Goal: Task Accomplishment & Management: Complete application form

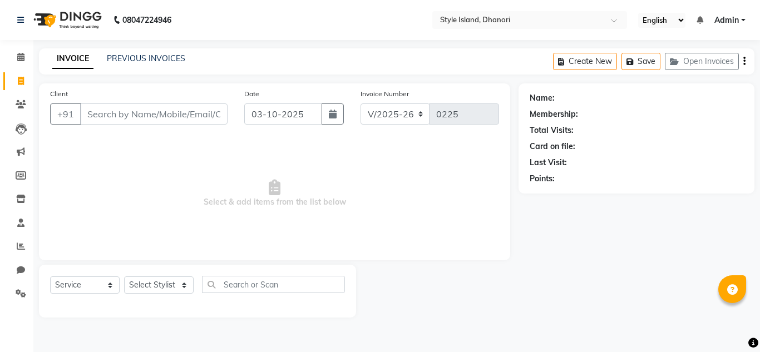
select select "8257"
select select "service"
click at [149, 288] on select "Select Stylist [PERSON_NAME] [PERSON_NAME]" at bounding box center [159, 285] width 70 height 17
select select "87541"
click at [124, 277] on select "Select Stylist [PERSON_NAME] [PERSON_NAME]" at bounding box center [159, 285] width 70 height 17
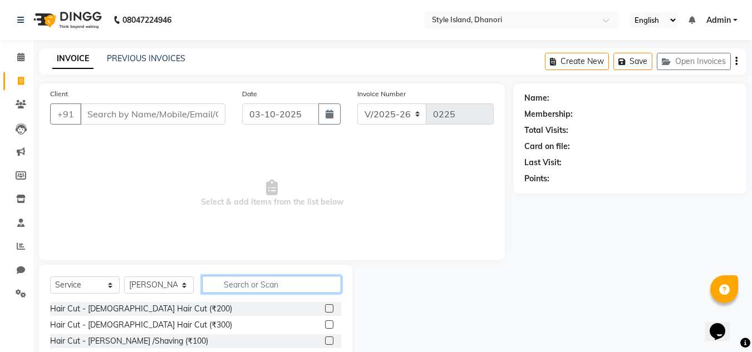
click at [234, 281] on input "text" at bounding box center [271, 284] width 139 height 17
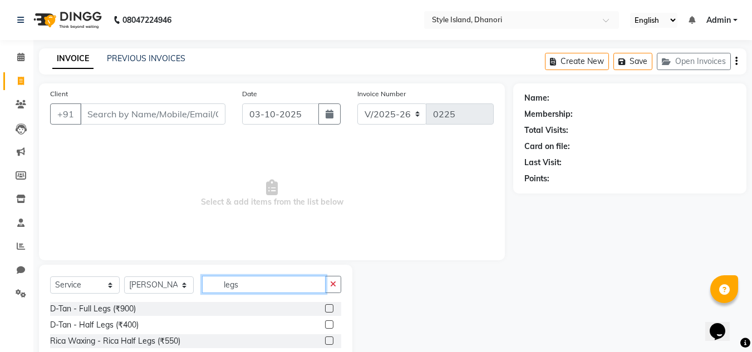
type input "legs"
click at [373, 314] on div at bounding box center [432, 323] width 161 height 117
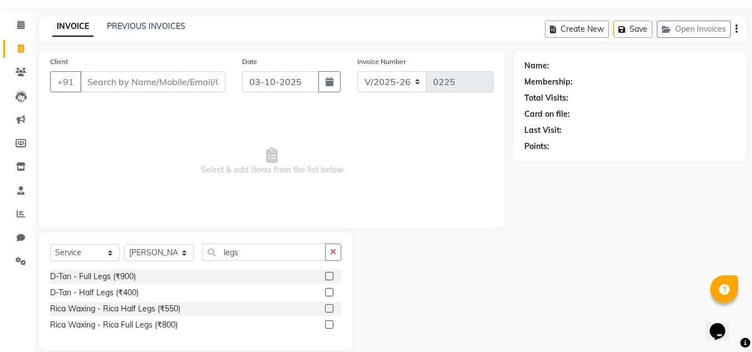
scroll to position [47, 0]
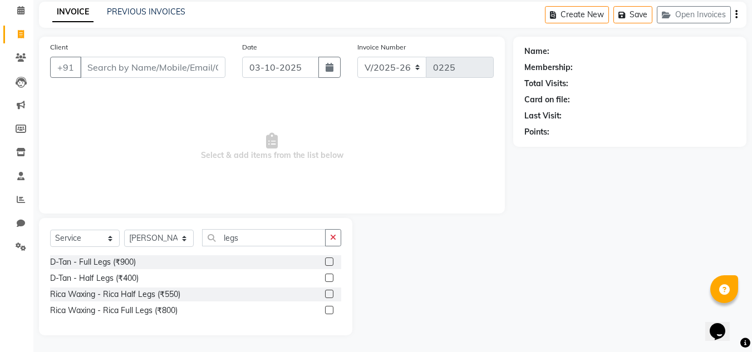
click at [329, 308] on label at bounding box center [329, 310] width 8 height 8
click at [329, 308] on input "checkbox" at bounding box center [328, 310] width 7 height 7
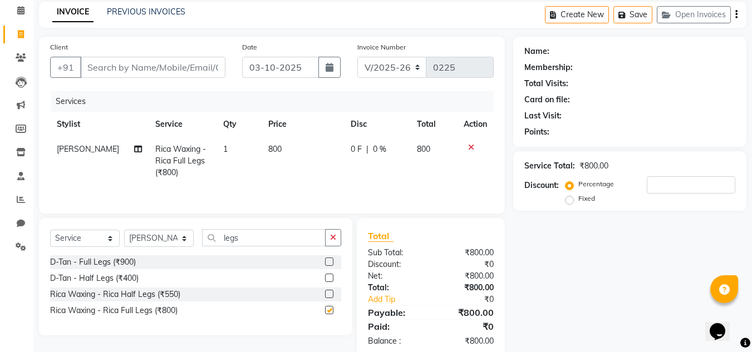
checkbox input "false"
click at [317, 242] on input "legs" at bounding box center [264, 237] width 124 height 17
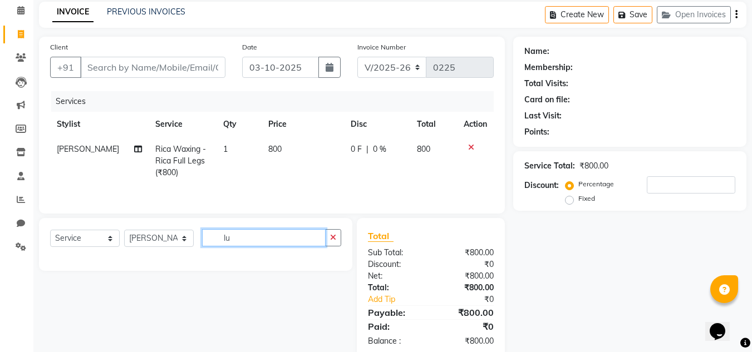
type input "l"
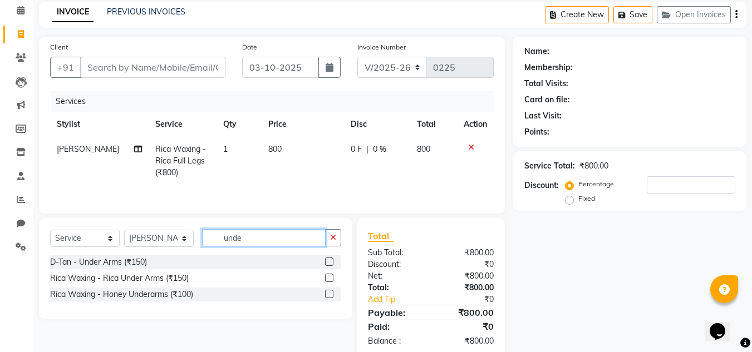
type input "unde"
click at [329, 283] on div at bounding box center [328, 280] width 7 height 12
click at [329, 278] on label at bounding box center [329, 278] width 8 height 8
click at [329, 278] on input "checkbox" at bounding box center [328, 278] width 7 height 7
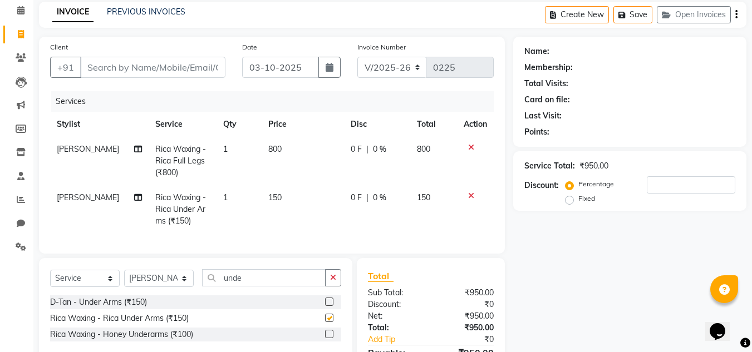
checkbox input "false"
click at [331, 287] on button "button" at bounding box center [333, 277] width 16 height 17
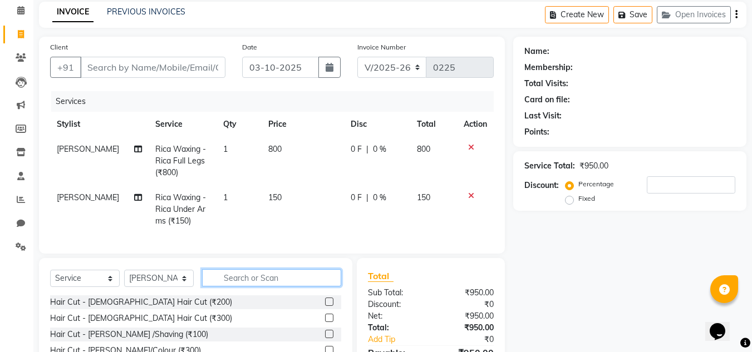
click at [303, 287] on input "text" at bounding box center [271, 277] width 139 height 17
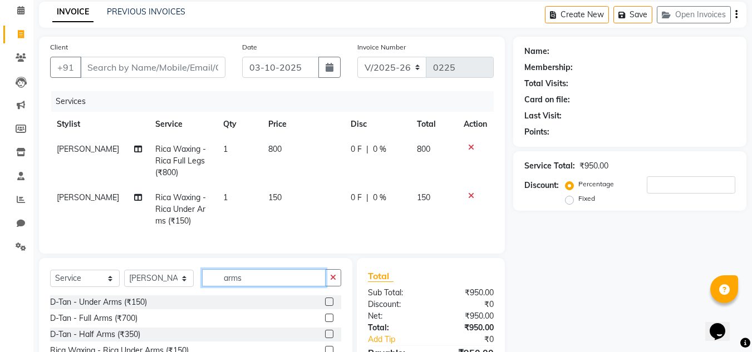
type input "arms"
click at [325, 322] on label at bounding box center [329, 318] width 8 height 8
click at [325, 322] on input "checkbox" at bounding box center [328, 318] width 7 height 7
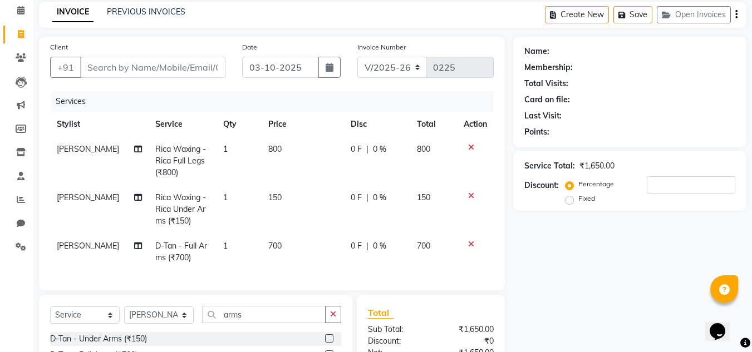
checkbox input "false"
click at [475, 245] on div at bounding box center [475, 244] width 23 height 8
click at [469, 245] on icon at bounding box center [471, 244] width 6 height 8
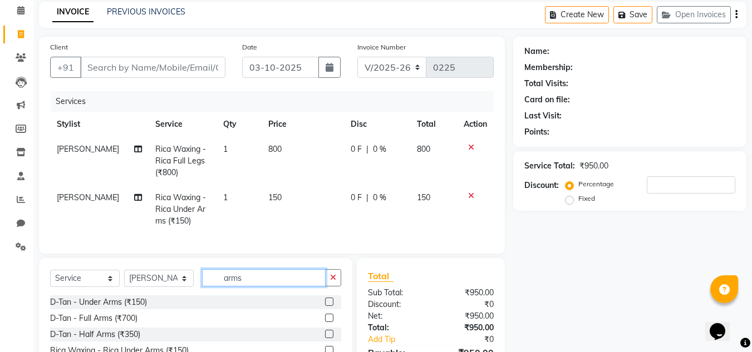
click at [312, 286] on input "arms" at bounding box center [264, 277] width 124 height 17
click at [442, 254] on div "Client +91 Date [DATE] Invoice Number V/2025 V/[PHONE_NUMBER] Services Stylist …" at bounding box center [272, 145] width 466 height 217
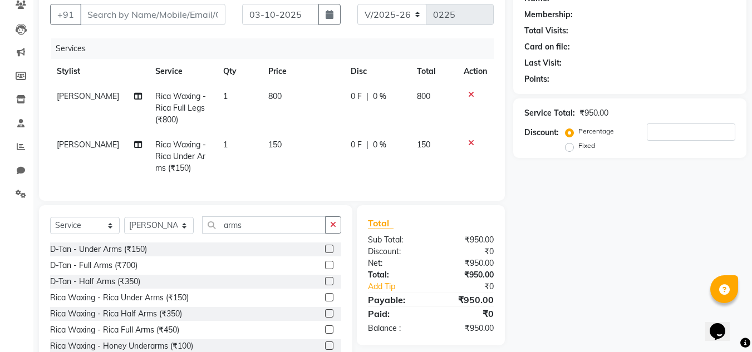
scroll to position [114, 0]
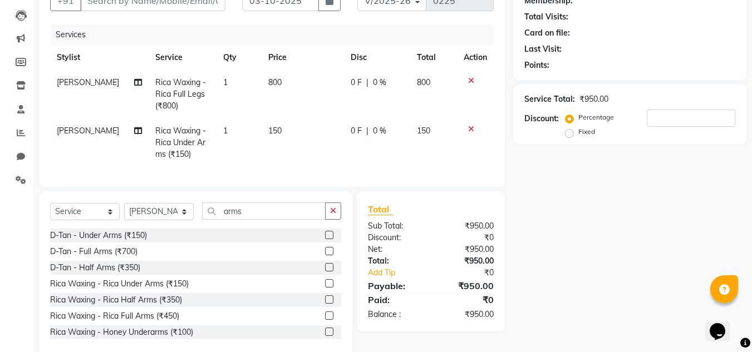
click at [325, 320] on label at bounding box center [329, 316] width 8 height 8
click at [325, 320] on input "checkbox" at bounding box center [328, 316] width 7 height 7
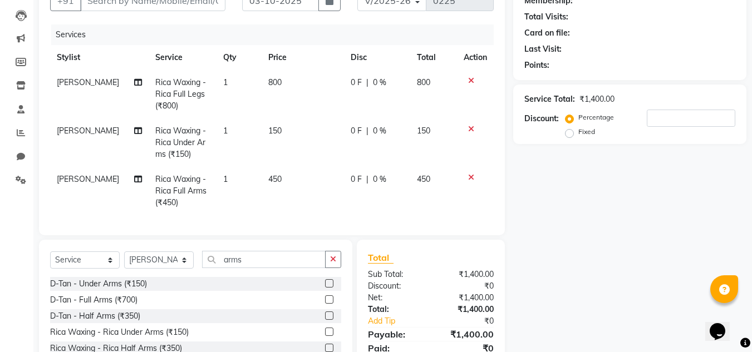
checkbox input "false"
click at [535, 162] on div "Name: Membership: Total Visits: Card on file: Last Visit: Points: Service Total…" at bounding box center [634, 187] width 242 height 434
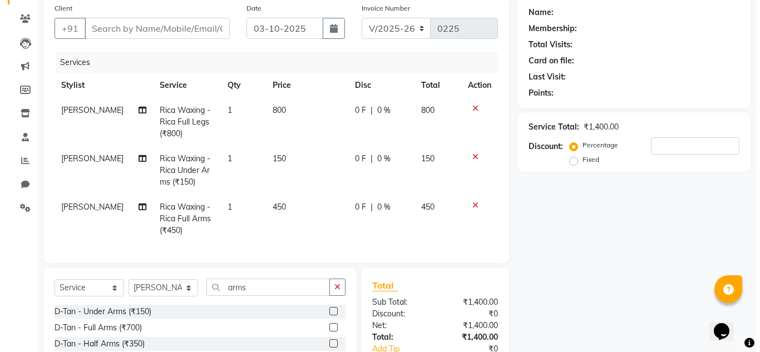
scroll to position [69, 0]
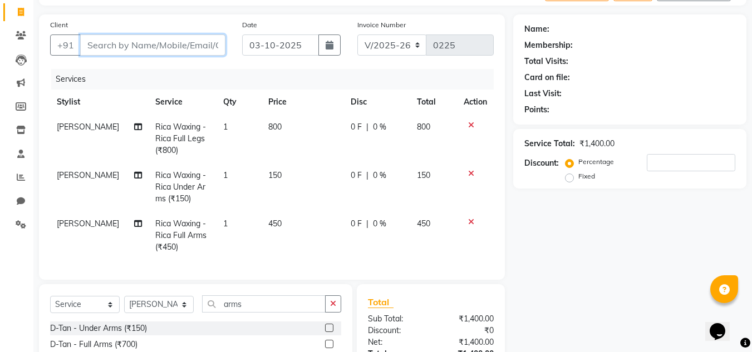
click at [135, 42] on input "Client" at bounding box center [152, 45] width 145 height 21
type input "v"
type input "0"
type input "[PERSON_NAME]"
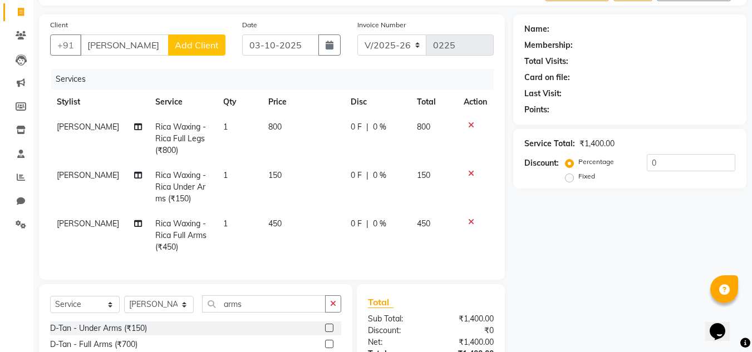
click at [184, 53] on button "Add Client" at bounding box center [196, 45] width 57 height 21
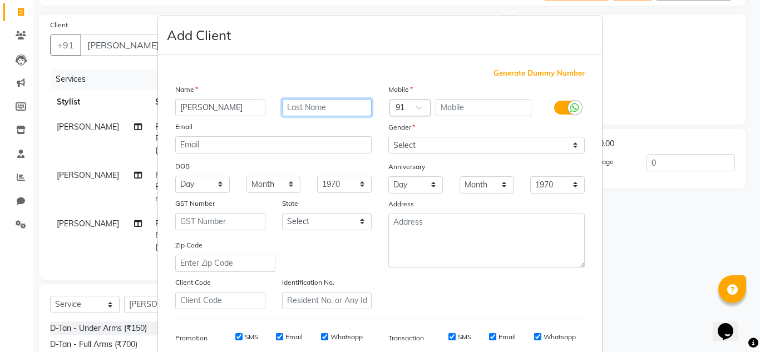
click at [307, 110] on input "text" at bounding box center [327, 107] width 90 height 17
click at [450, 111] on input "text" at bounding box center [484, 107] width 96 height 17
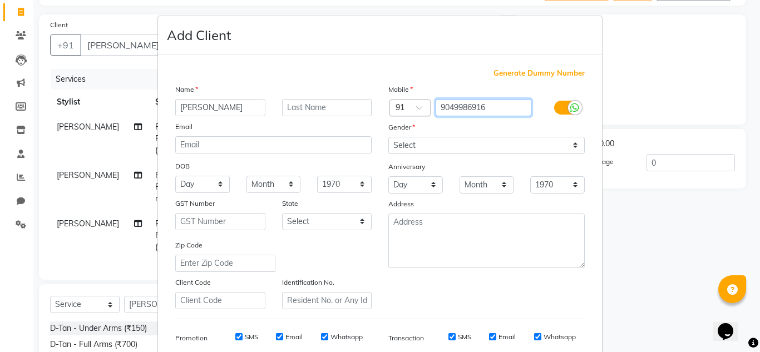
type input "9049986916"
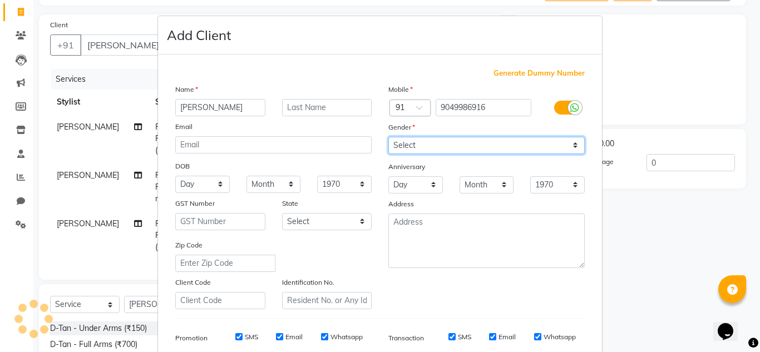
click at [455, 144] on select "Select [DEMOGRAPHIC_DATA] [DEMOGRAPHIC_DATA] Other Prefer Not To Say" at bounding box center [486, 145] width 196 height 17
select select "[DEMOGRAPHIC_DATA]"
click at [388, 137] on select "Select [DEMOGRAPHIC_DATA] [DEMOGRAPHIC_DATA] Other Prefer Not To Say" at bounding box center [486, 145] width 196 height 17
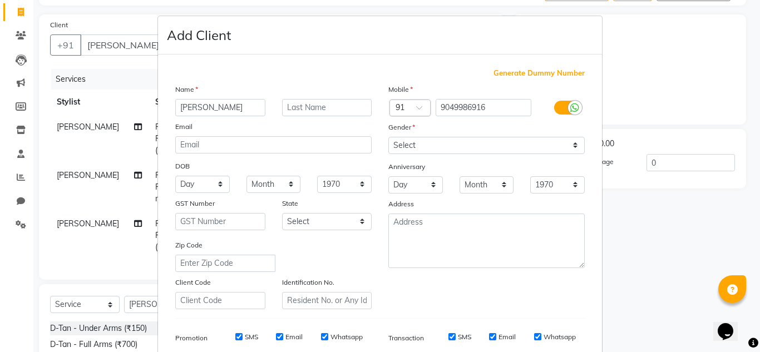
click at [402, 286] on div "Mobile Country Code × 91 9049986916 Gender Select [DEMOGRAPHIC_DATA] [DEMOGRAPH…" at bounding box center [486, 196] width 213 height 226
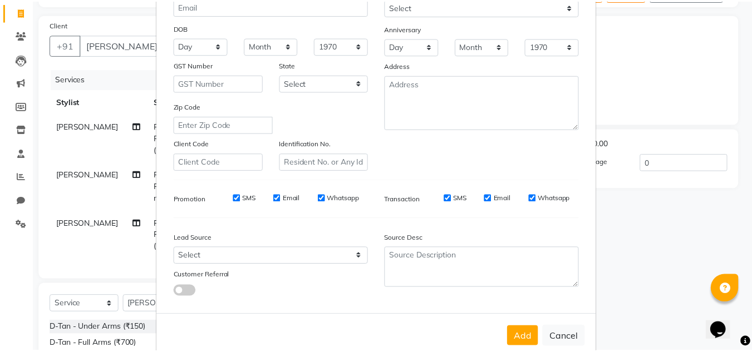
scroll to position [161, 0]
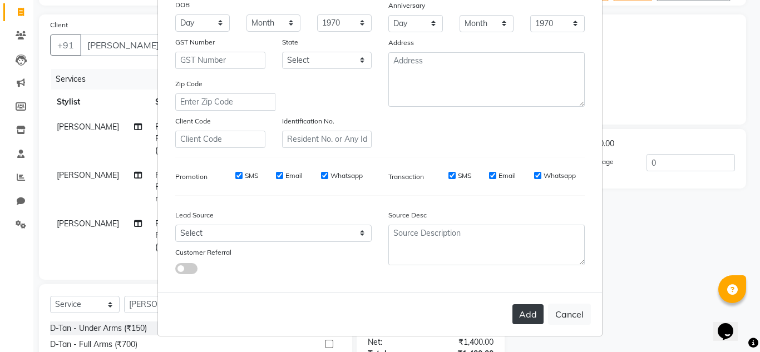
click at [537, 311] on button "Add" at bounding box center [528, 314] width 31 height 20
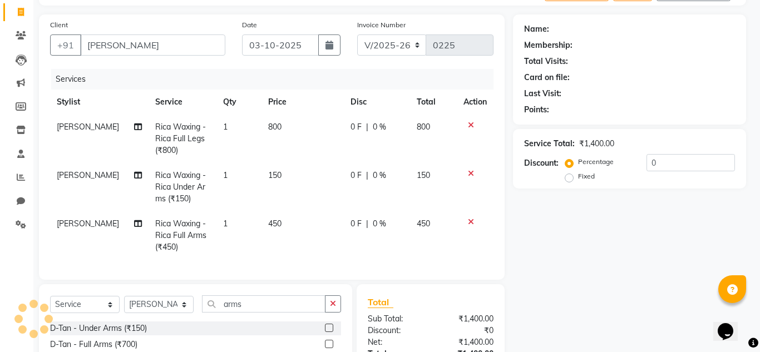
type input "9049986916"
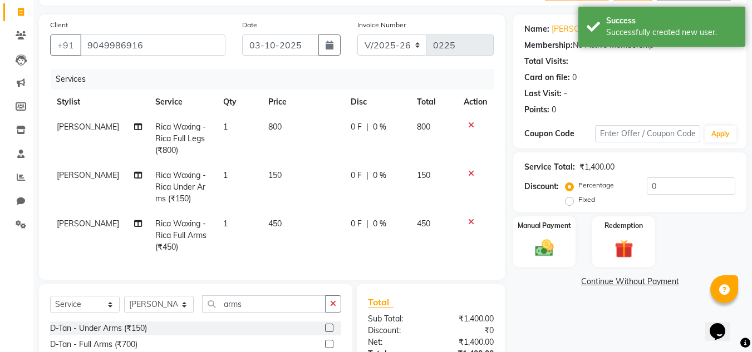
click at [538, 312] on div "Name: [PERSON_NAME] Membership: No Active Membership Total Visits: Card on file…" at bounding box center [634, 231] width 242 height 434
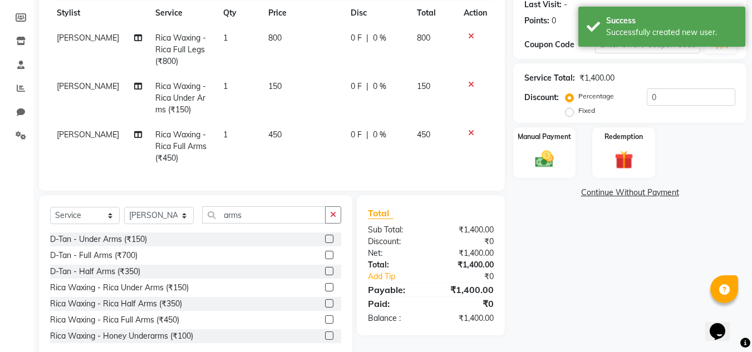
scroll to position [180, 0]
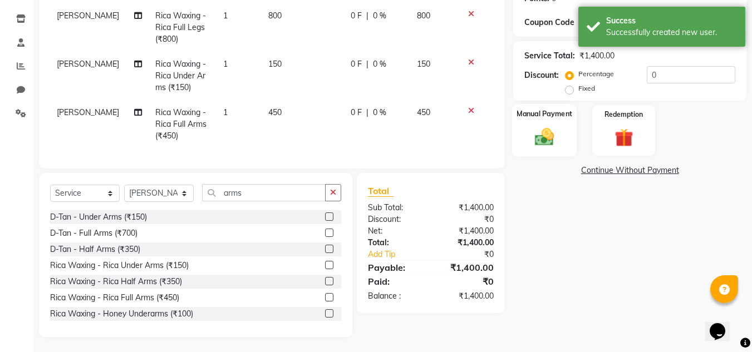
click at [553, 120] on div "Manual Payment" at bounding box center [544, 130] width 65 height 53
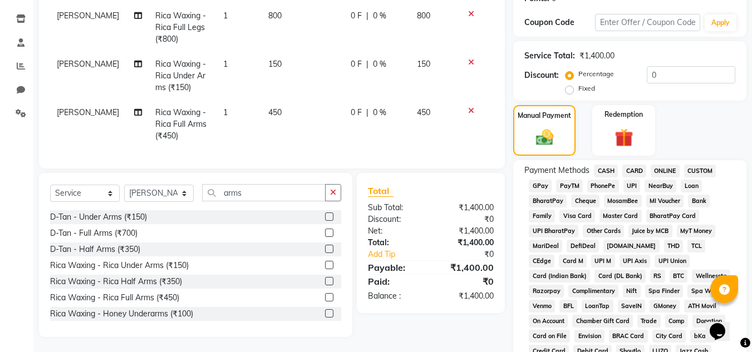
click at [658, 168] on span "ONLINE" at bounding box center [665, 171] width 29 height 13
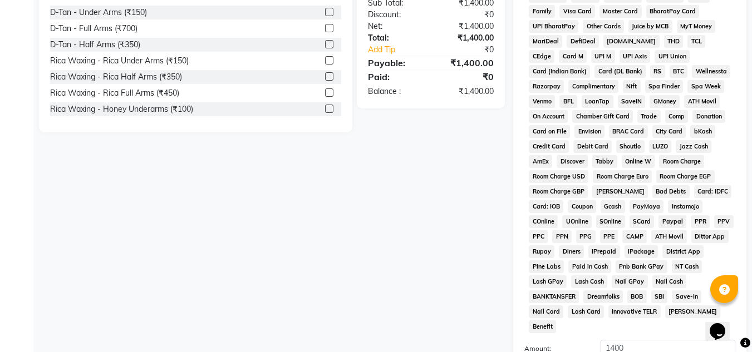
scroll to position [499, 0]
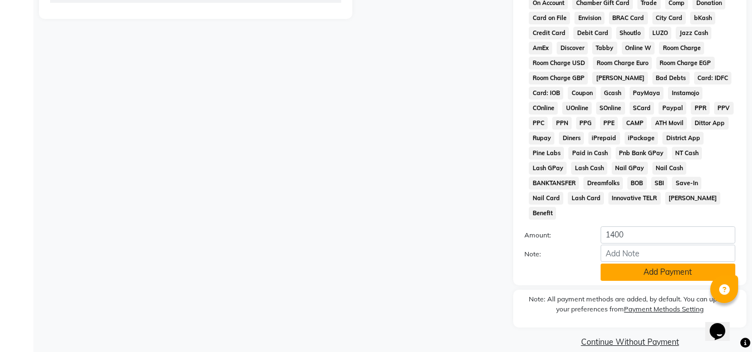
click at [671, 264] on button "Add Payment" at bounding box center [668, 272] width 135 height 17
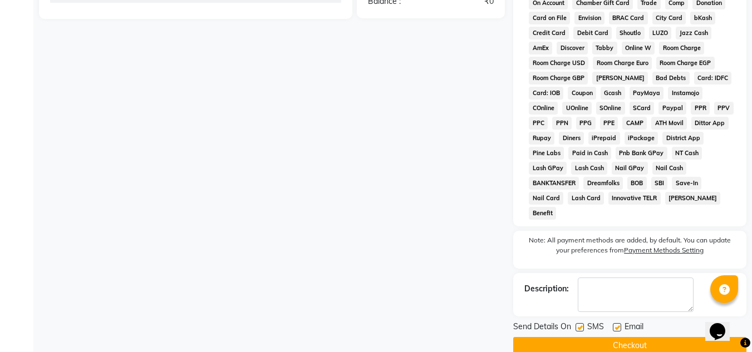
click at [684, 337] on button "Checkout" at bounding box center [629, 345] width 233 height 17
